Goal: Transaction & Acquisition: Purchase product/service

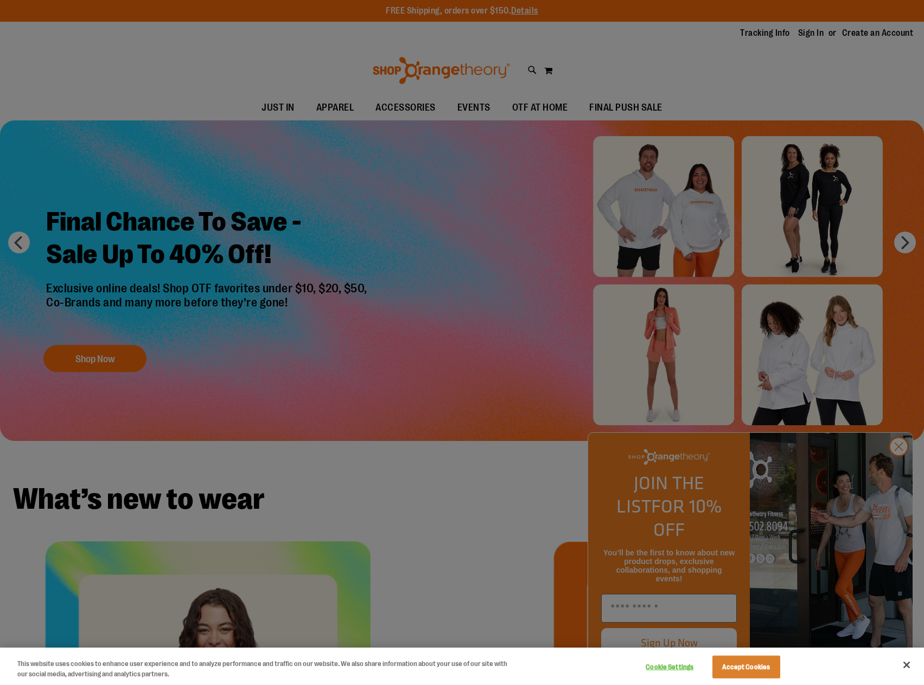
click at [899, 469] on div at bounding box center [462, 342] width 924 height 685
click at [906, 664] on button "Close" at bounding box center [907, 665] width 24 height 24
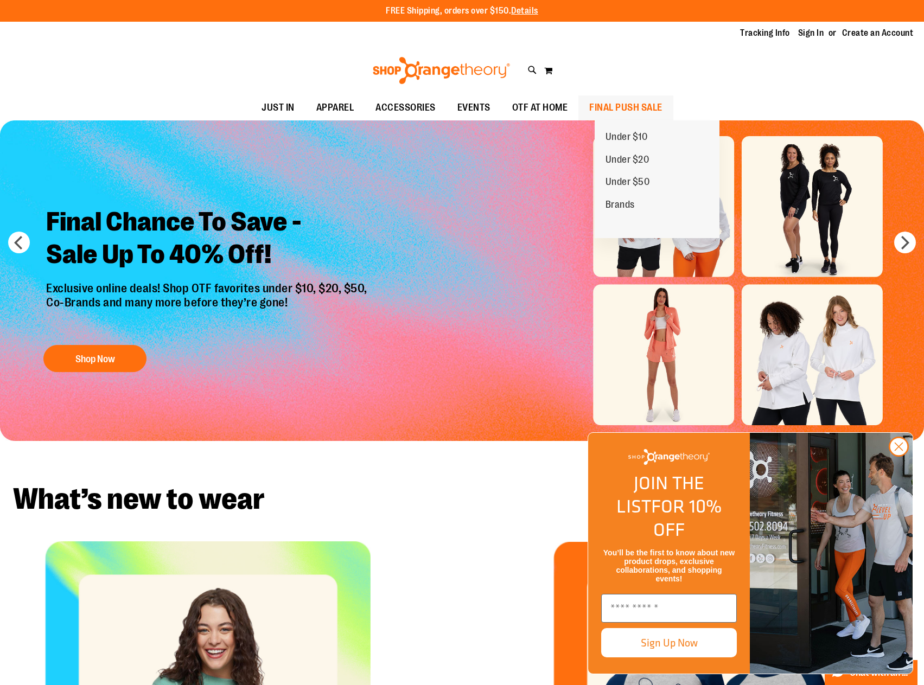
click at [637, 102] on span "FINAL PUSH SALE" at bounding box center [625, 107] width 73 height 24
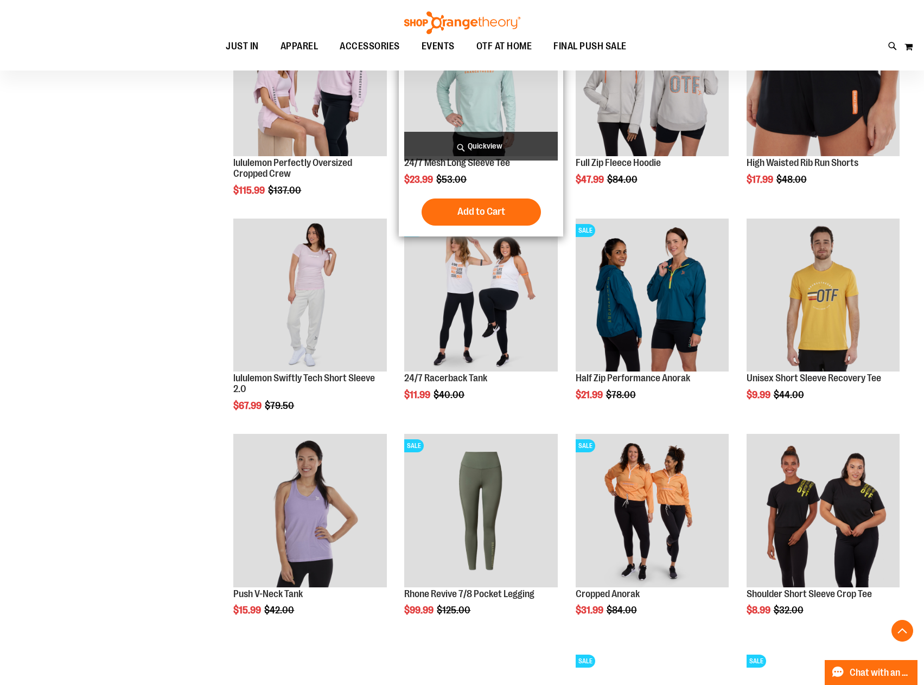
scroll to position [650, 0]
